Goal: Information Seeking & Learning: Learn about a topic

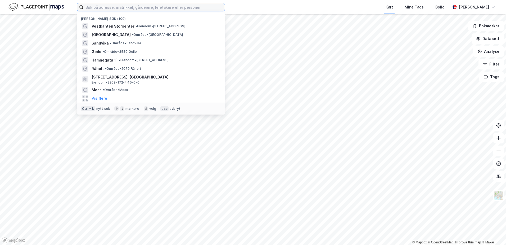
click at [100, 8] on input at bounding box center [153, 7] width 141 height 8
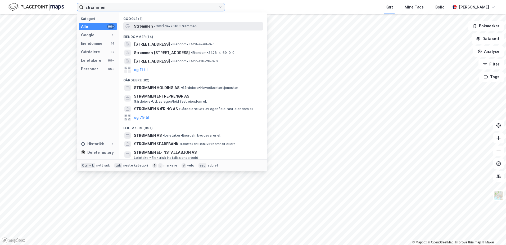
type input "strømmen"
click at [156, 27] on span "•" at bounding box center [155, 26] width 2 height 4
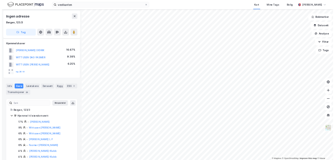
scroll to position [26, 0]
